Goal: Download file/media

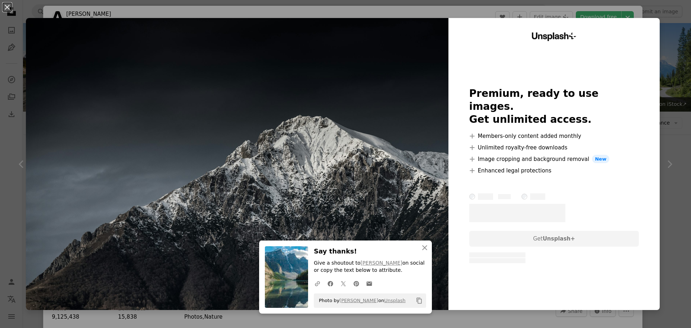
scroll to position [576, 0]
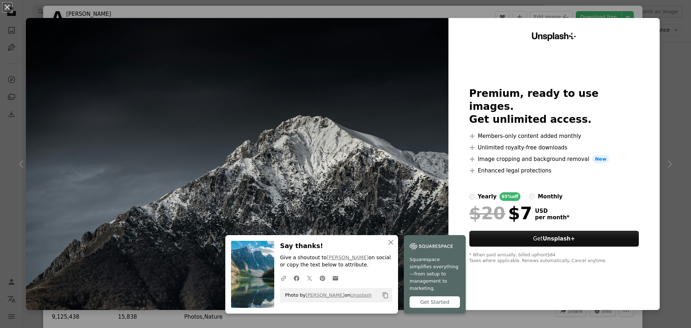
click at [349, 134] on img at bounding box center [237, 164] width 422 height 292
click at [660, 108] on div "An X shape An X shape Close Say thanks! Give a shoutout to [PERSON_NAME] on soc…" at bounding box center [345, 164] width 691 height 328
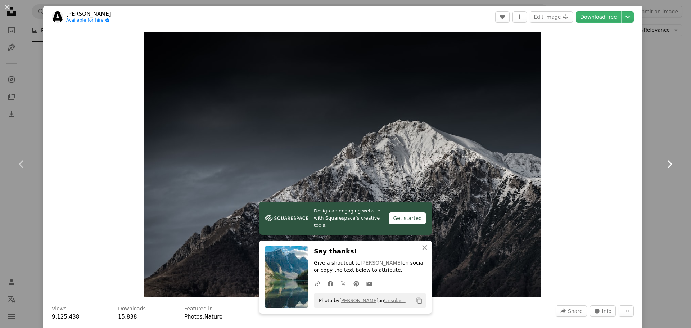
click at [667, 166] on icon at bounding box center [669, 164] width 5 height 8
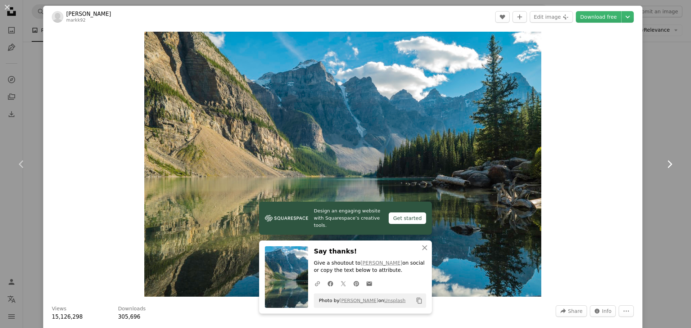
click at [667, 166] on icon at bounding box center [669, 164] width 5 height 8
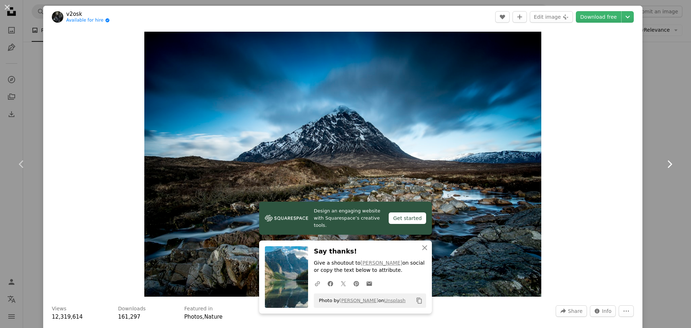
click at [667, 166] on icon at bounding box center [669, 164] width 5 height 8
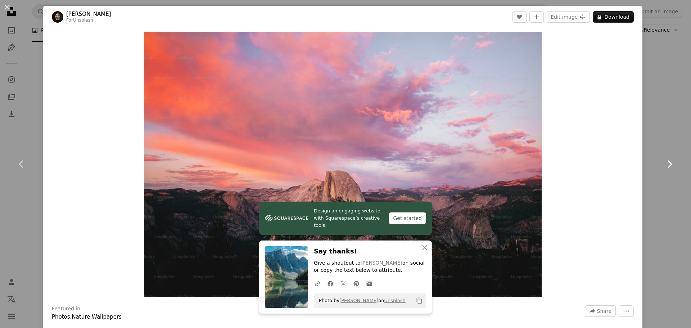
click at [667, 166] on icon at bounding box center [669, 164] width 5 height 8
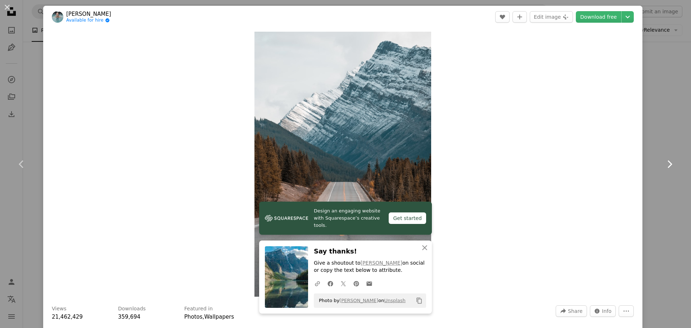
click at [667, 166] on icon at bounding box center [669, 164] width 5 height 8
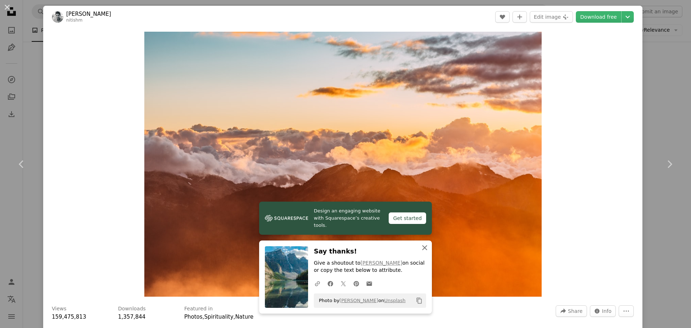
click at [422, 250] on icon "An X shape" at bounding box center [424, 247] width 9 height 9
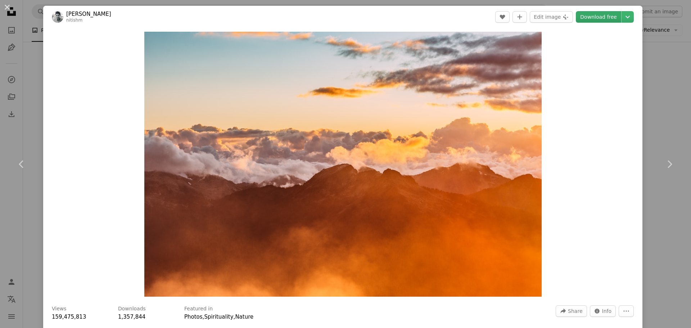
click at [584, 16] on link "Download free" at bounding box center [598, 17] width 45 height 12
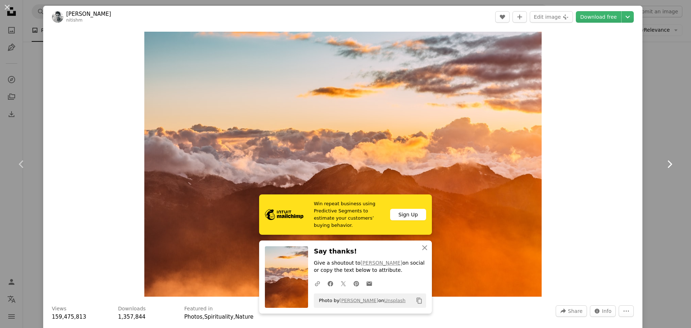
click at [667, 166] on icon at bounding box center [669, 164] width 5 height 8
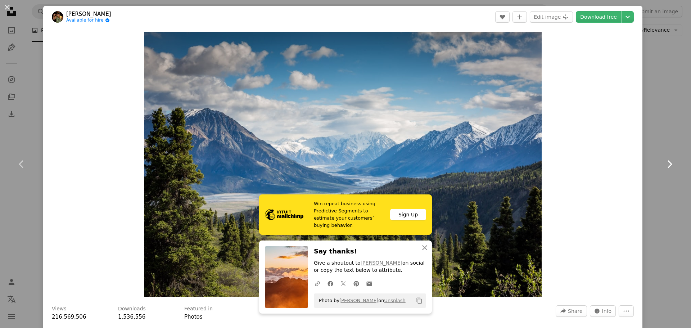
click at [667, 166] on icon at bounding box center [669, 164] width 5 height 8
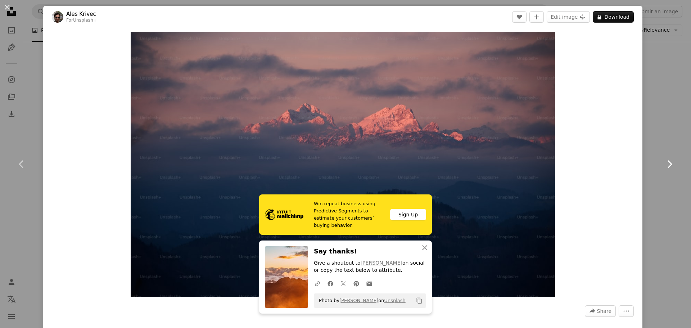
click at [667, 166] on icon at bounding box center [669, 164] width 5 height 8
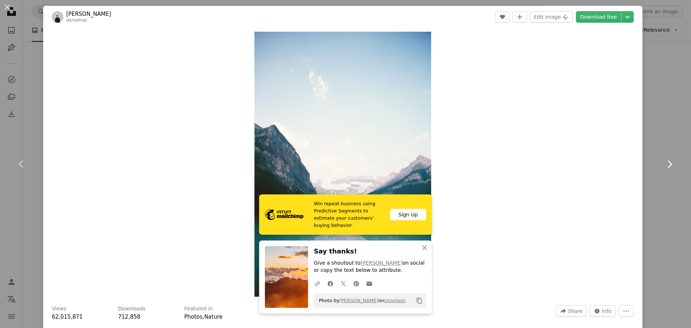
click at [667, 166] on icon at bounding box center [669, 164] width 5 height 8
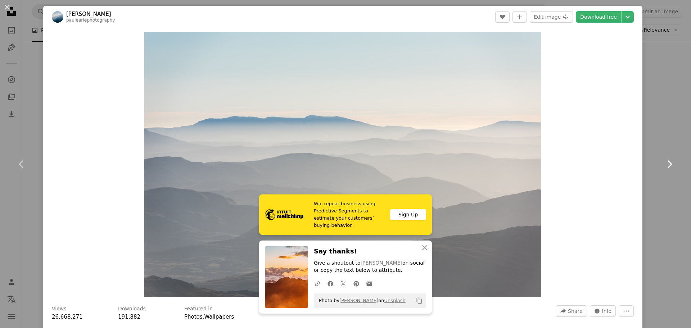
click at [667, 166] on icon at bounding box center [669, 164] width 5 height 8
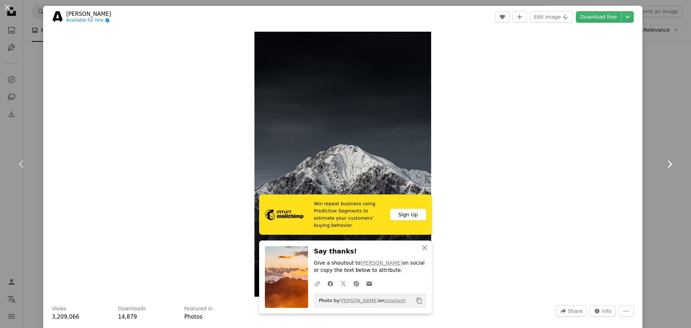
click at [667, 166] on icon at bounding box center [669, 164] width 5 height 8
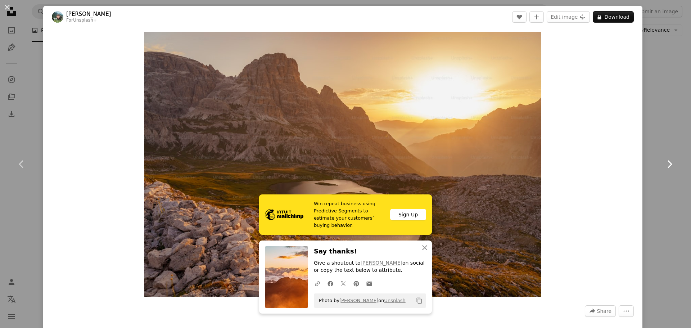
click at [667, 166] on icon at bounding box center [669, 164] width 5 height 8
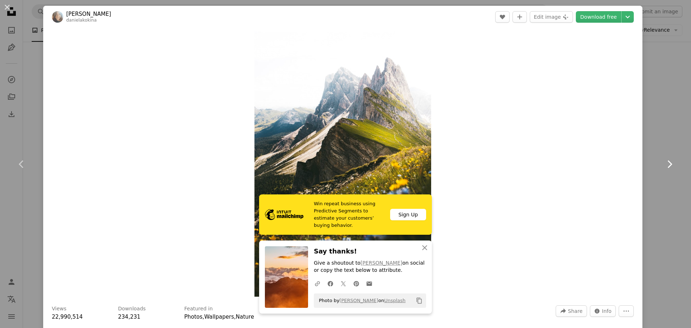
click at [667, 166] on icon at bounding box center [669, 164] width 5 height 8
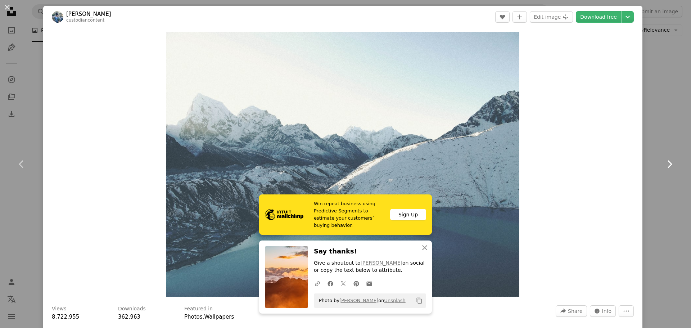
click at [667, 166] on icon at bounding box center [669, 164] width 5 height 8
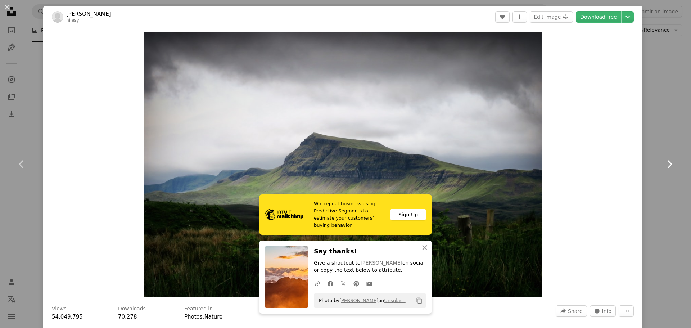
click at [667, 166] on icon at bounding box center [669, 164] width 5 height 8
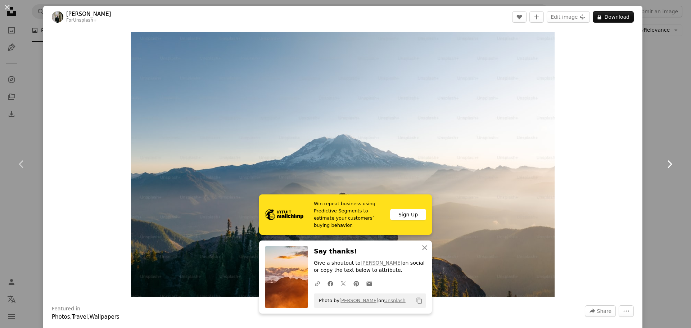
click at [667, 166] on icon at bounding box center [669, 164] width 5 height 8
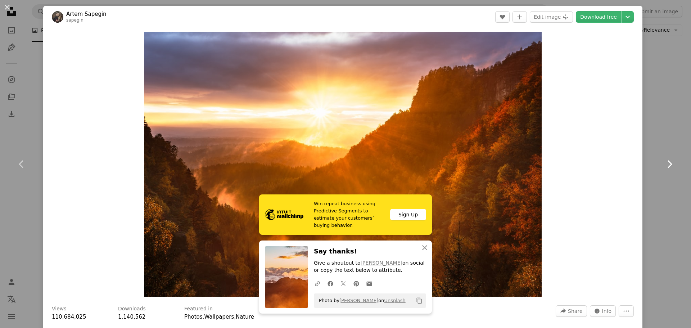
click at [667, 166] on icon at bounding box center [669, 164] width 5 height 8
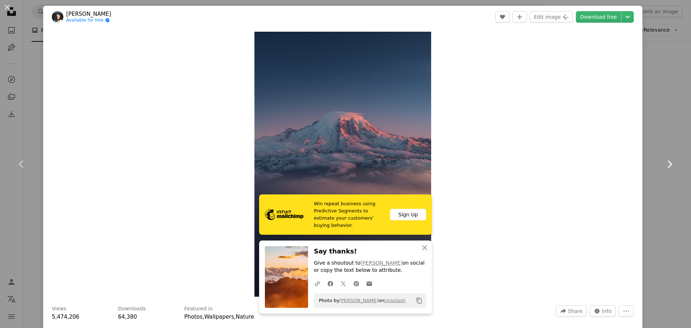
click at [667, 166] on icon at bounding box center [669, 164] width 5 height 8
